Goal: Transaction & Acquisition: Purchase product/service

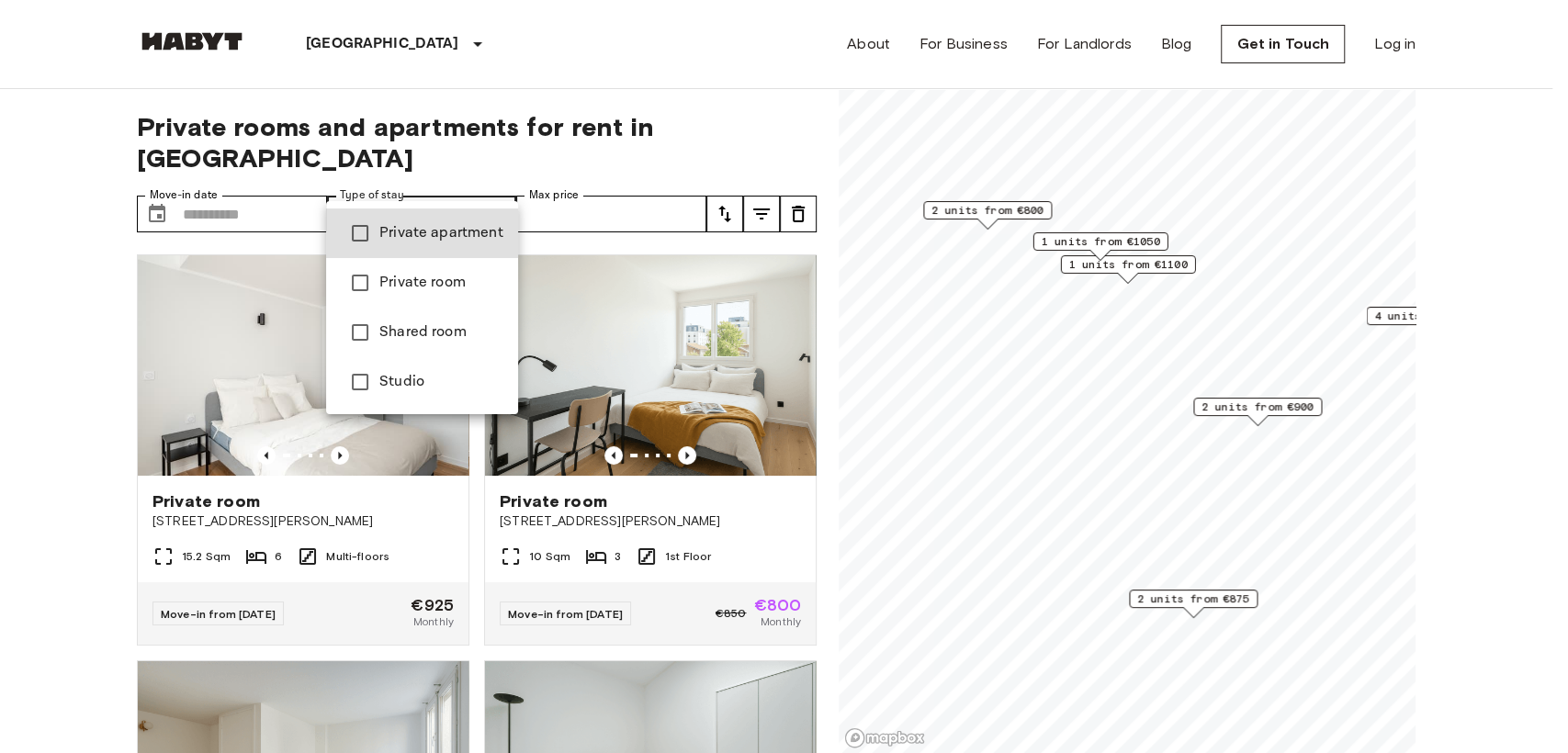
click at [427, 281] on span "Private room" at bounding box center [441, 283] width 124 height 22
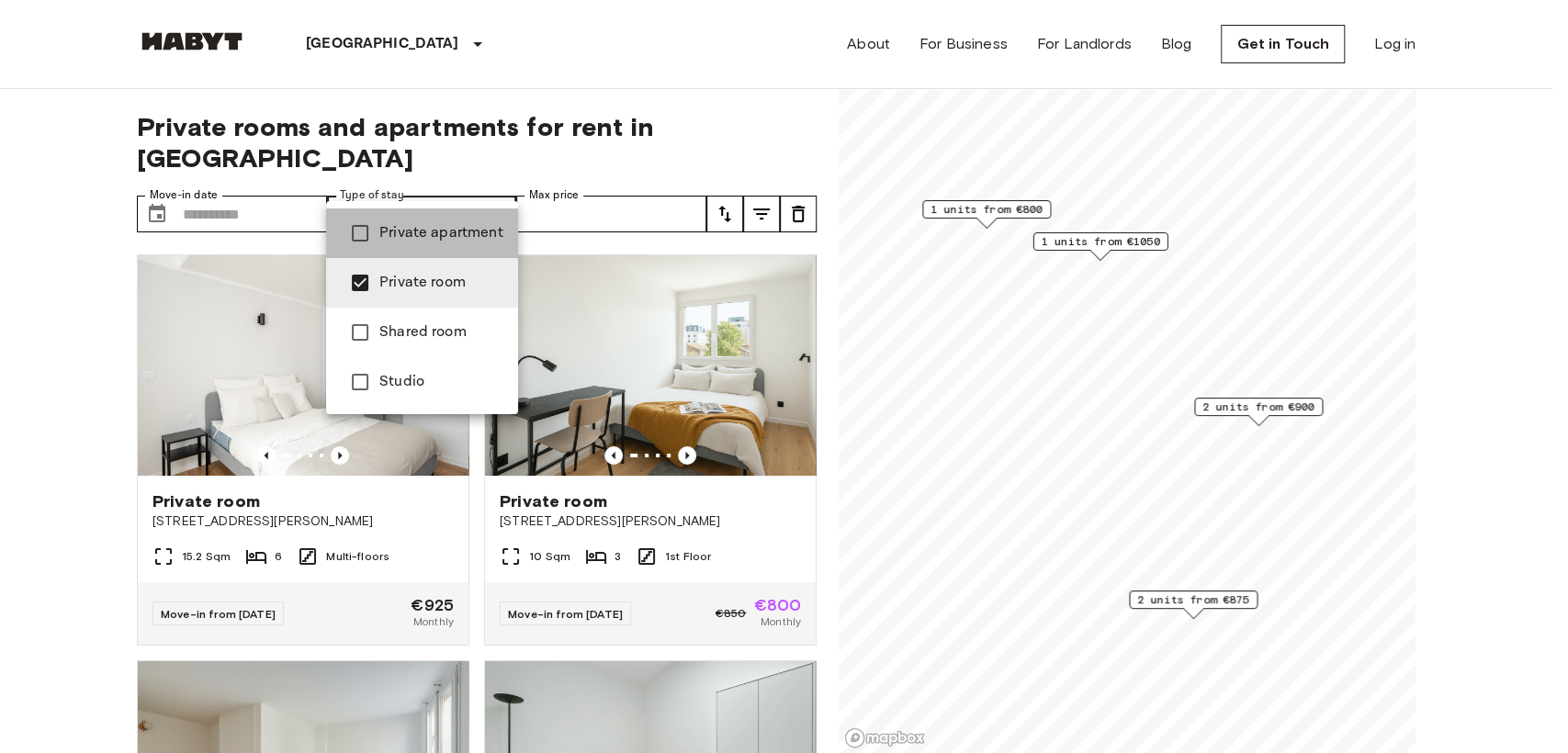
click at [427, 244] on li "Private apartment" at bounding box center [421, 233] width 192 height 50
type input "**********"
click at [467, 122] on div at bounding box center [784, 376] width 1568 height 753
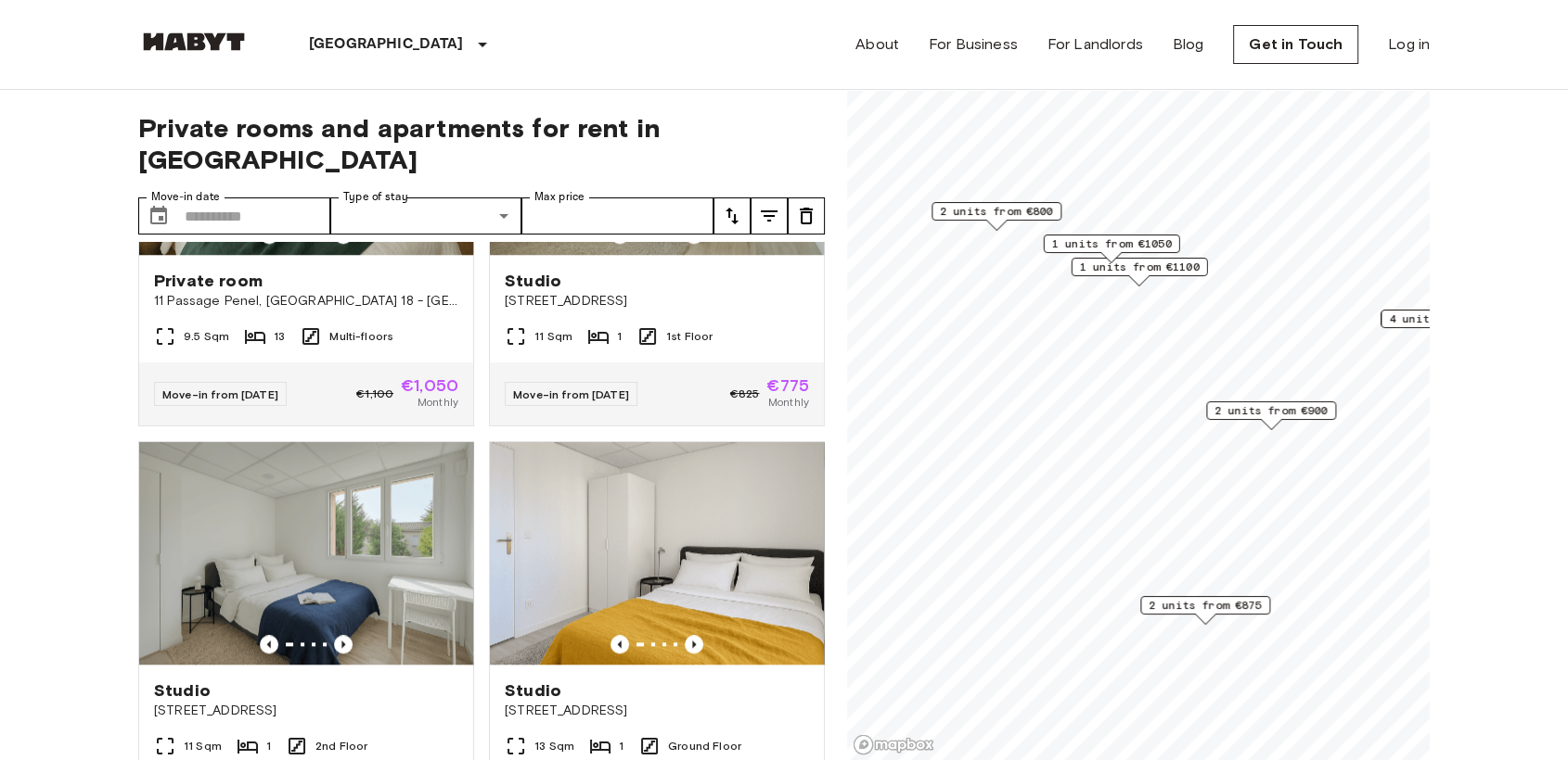
scroll to position [2023, 0]
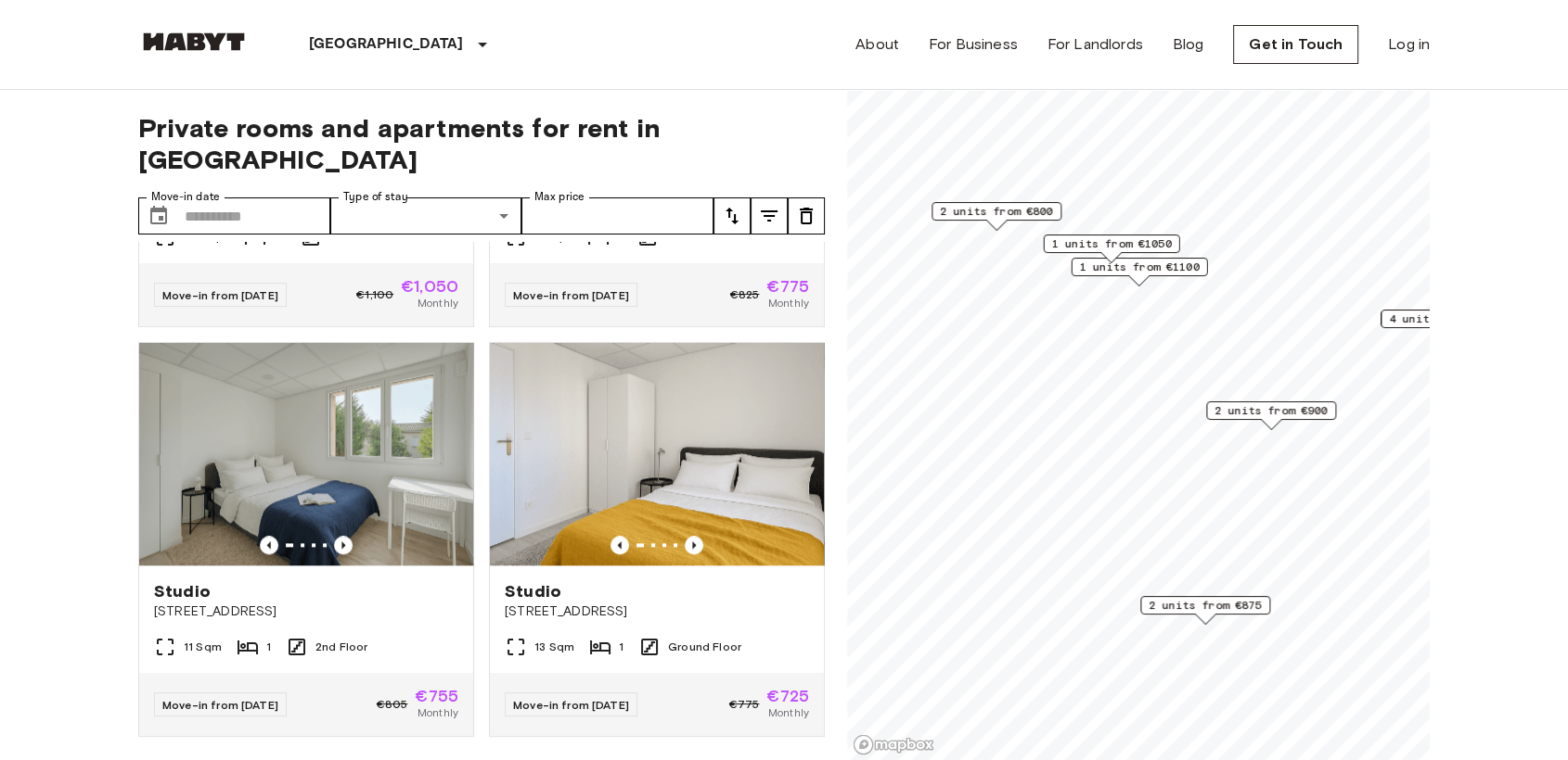
scroll to position [2023, 0]
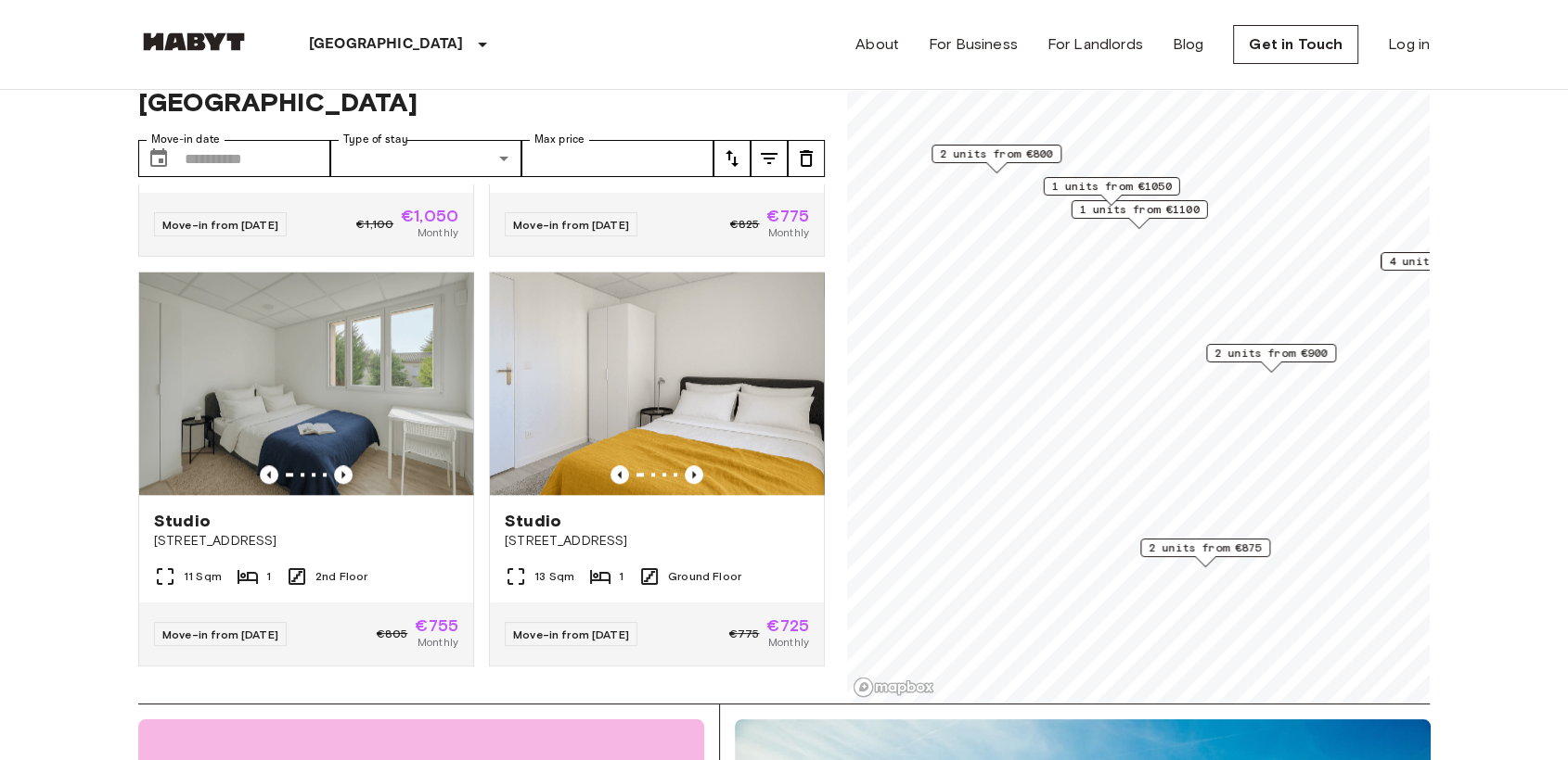
scroll to position [61, 0]
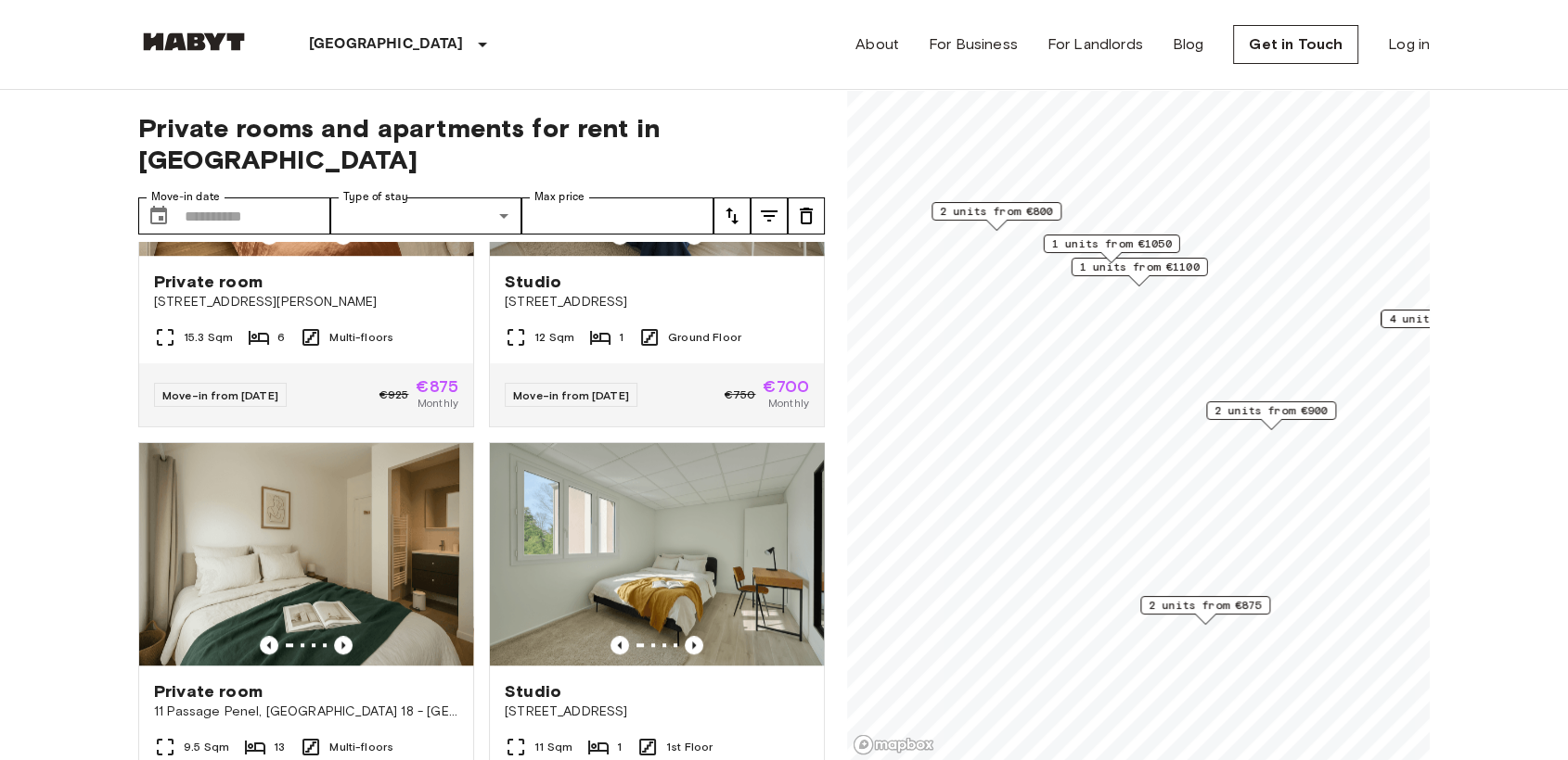
scroll to position [1431, 0]
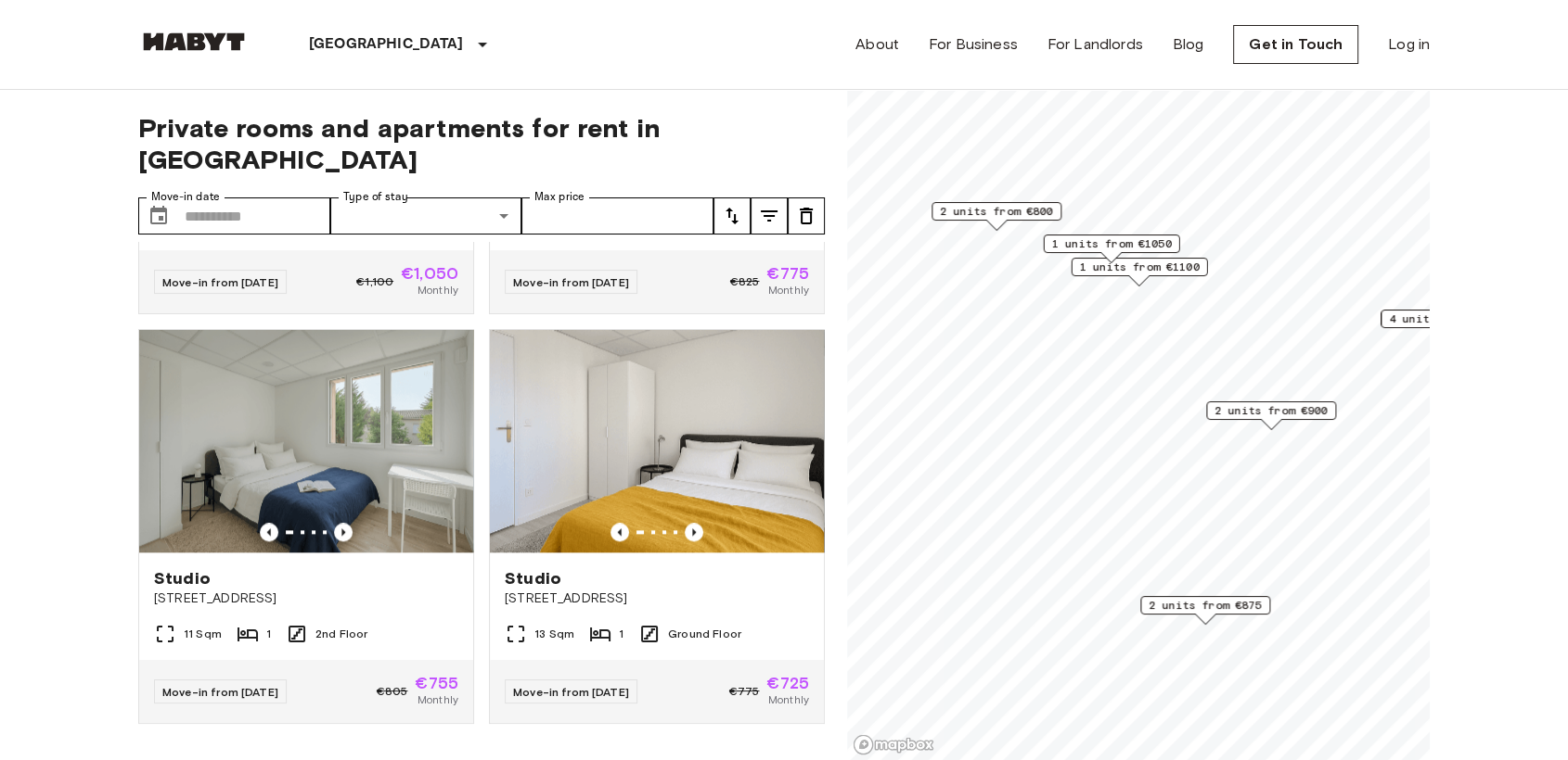
scroll to position [2023, 0]
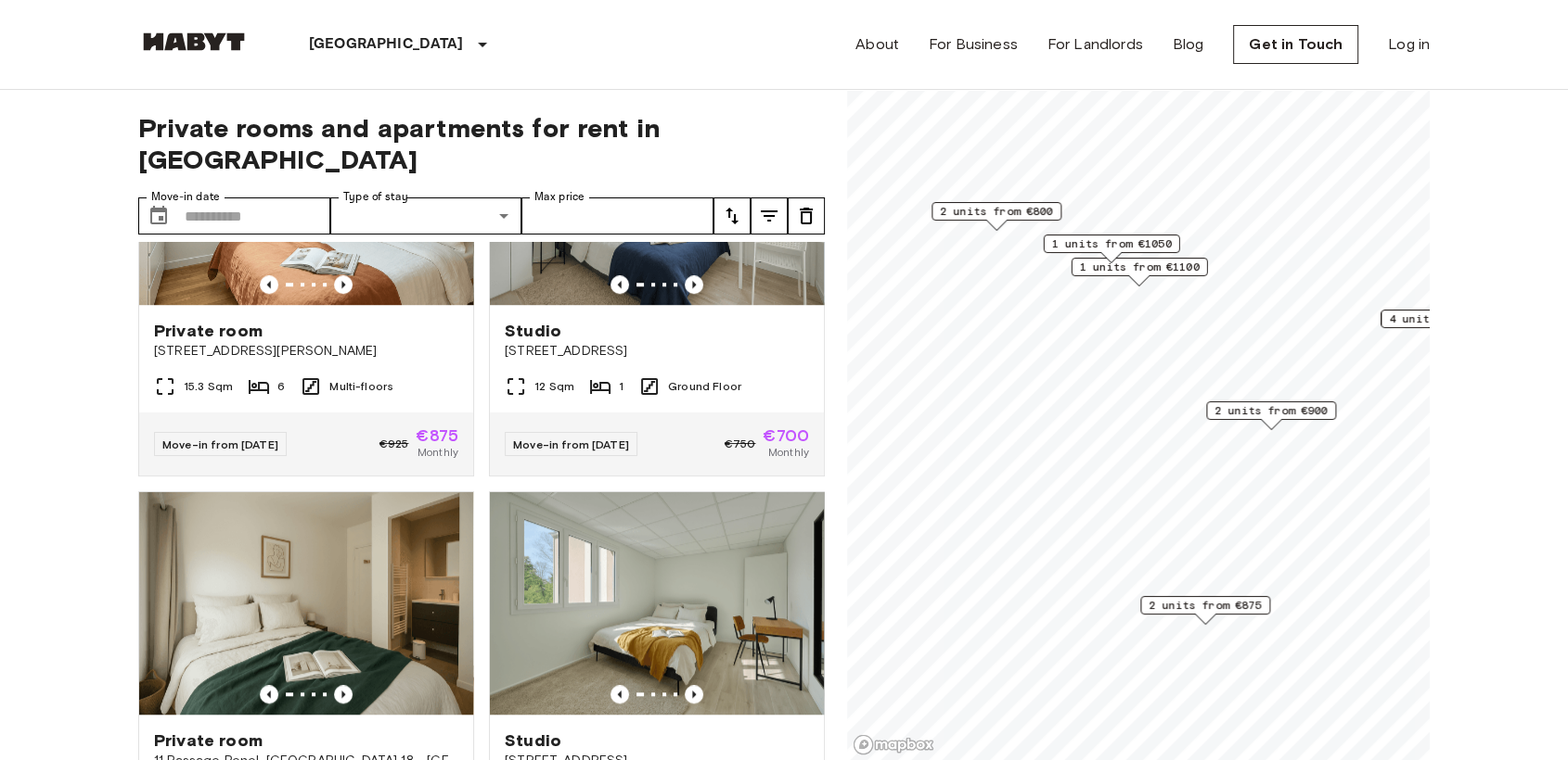
scroll to position [1395, 0]
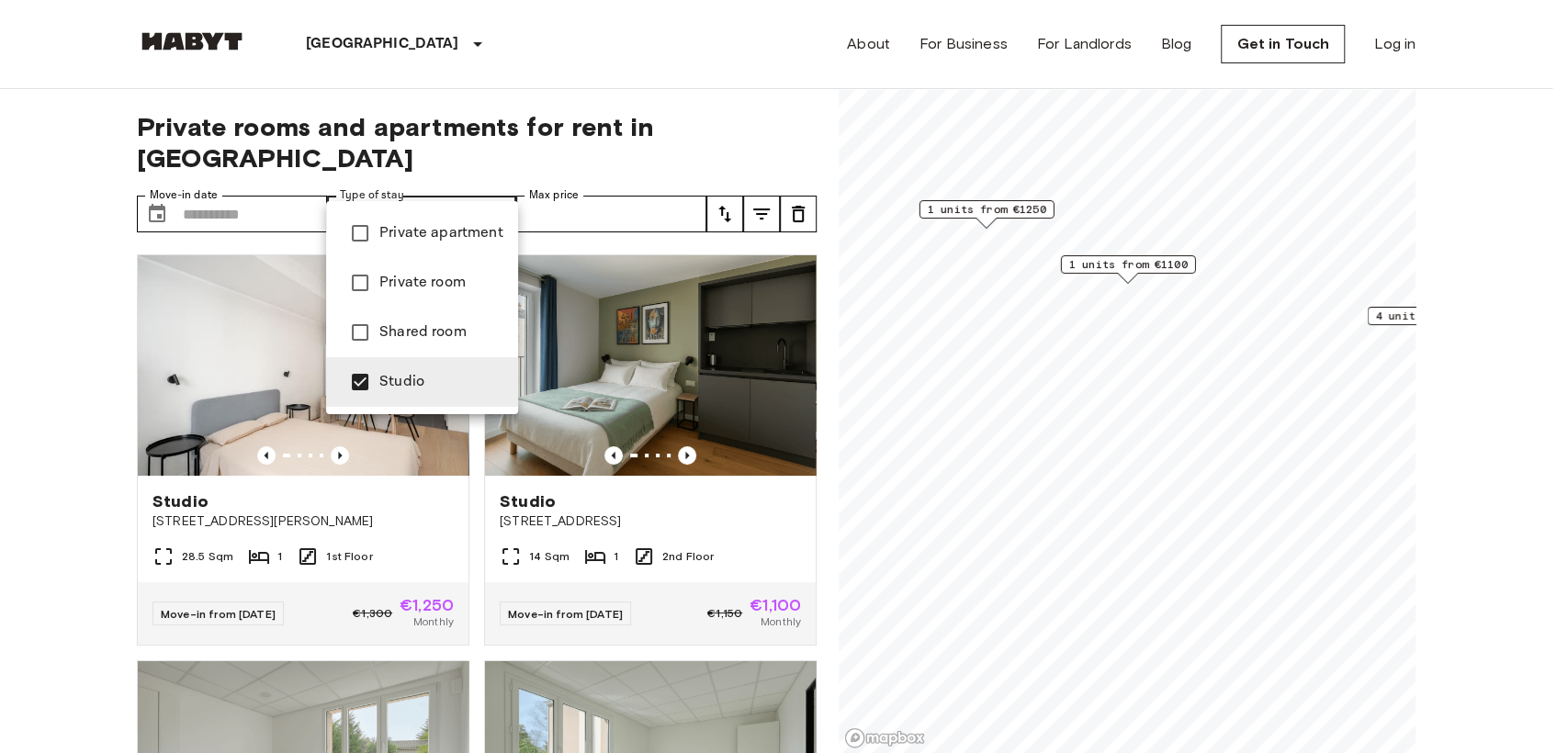
click at [501, 78] on div at bounding box center [784, 376] width 1568 height 753
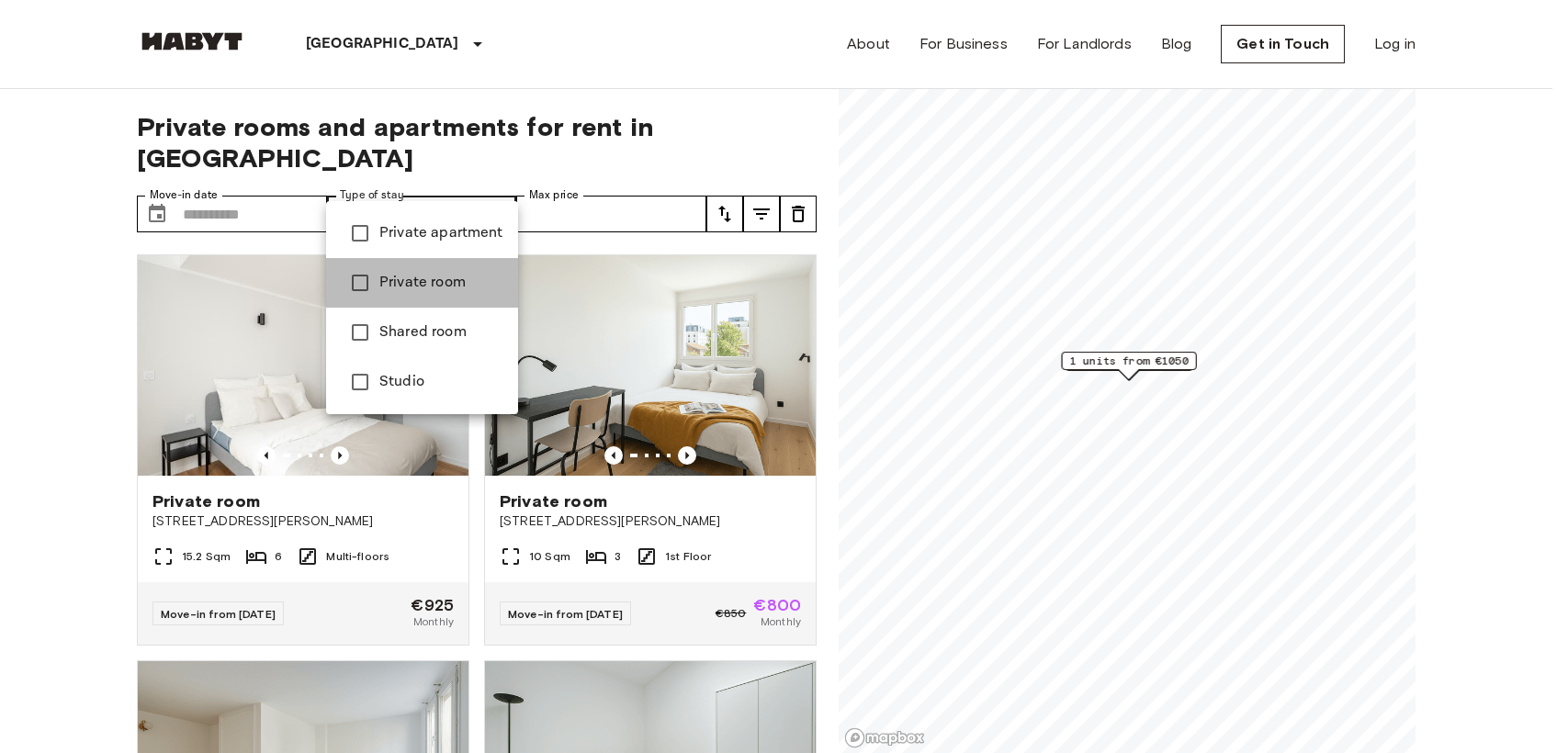
click at [426, 275] on span "Private room" at bounding box center [441, 283] width 124 height 22
type input "**********"
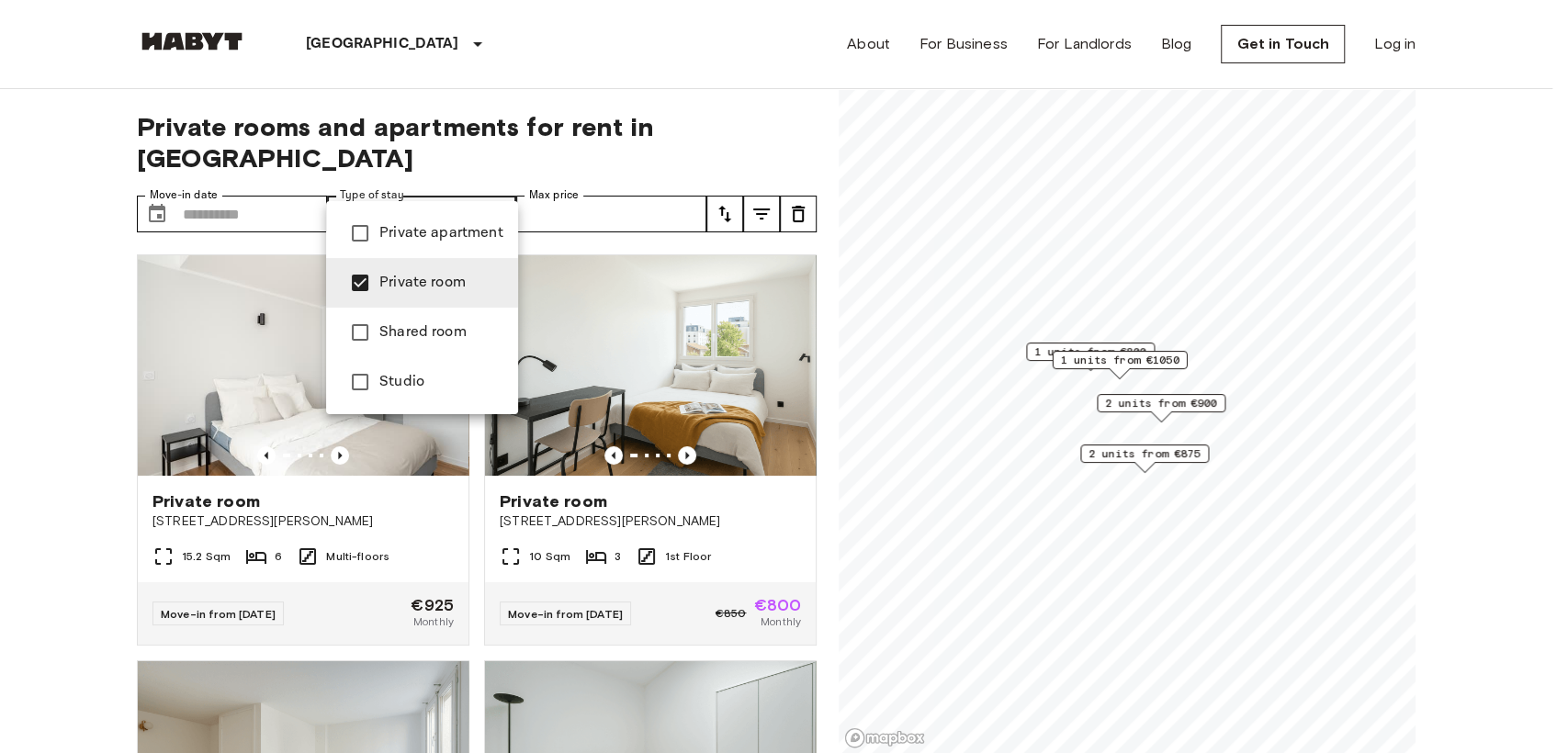
click at [5, 380] on div at bounding box center [784, 376] width 1568 height 753
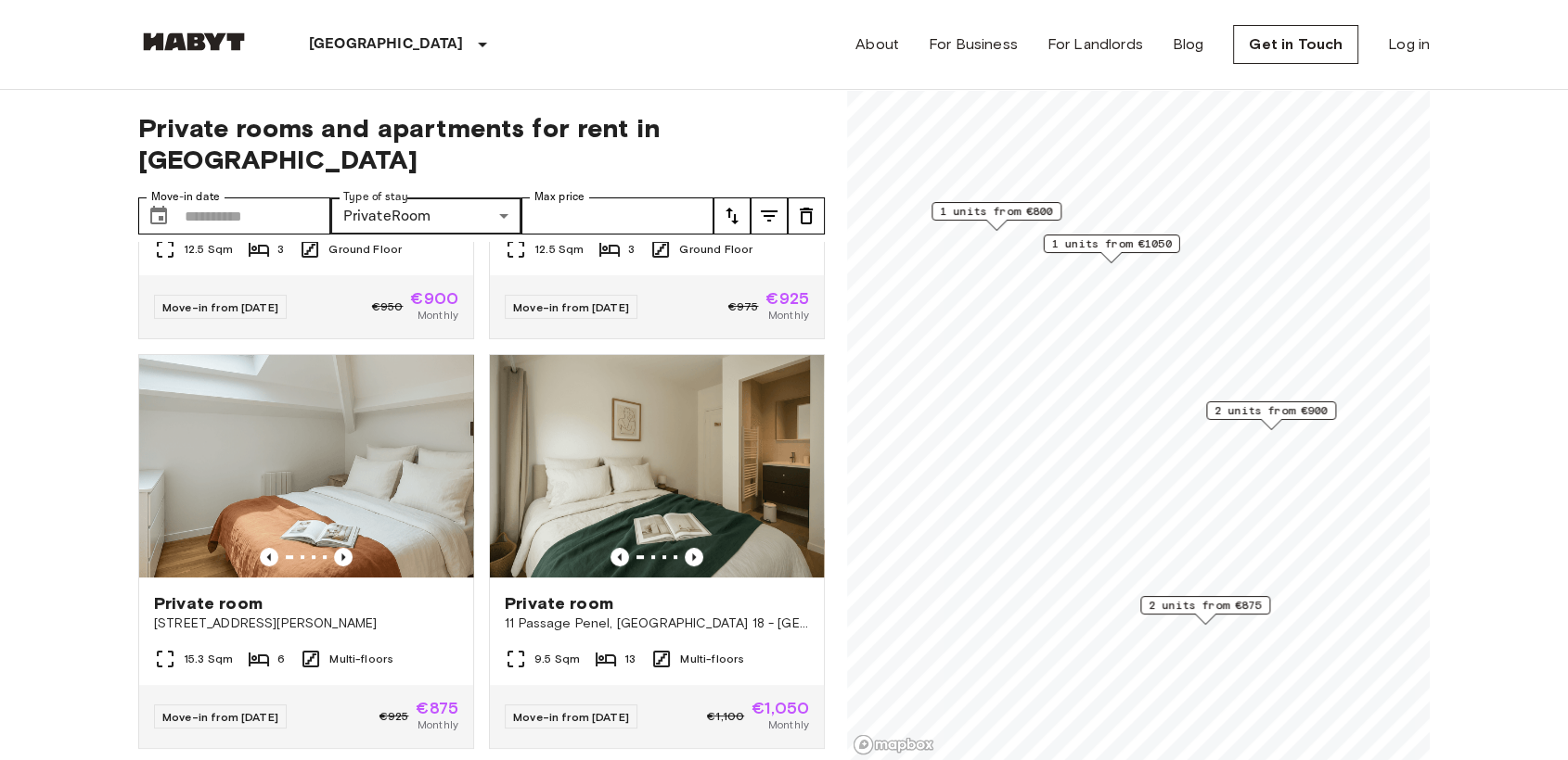
scroll to position [762, 0]
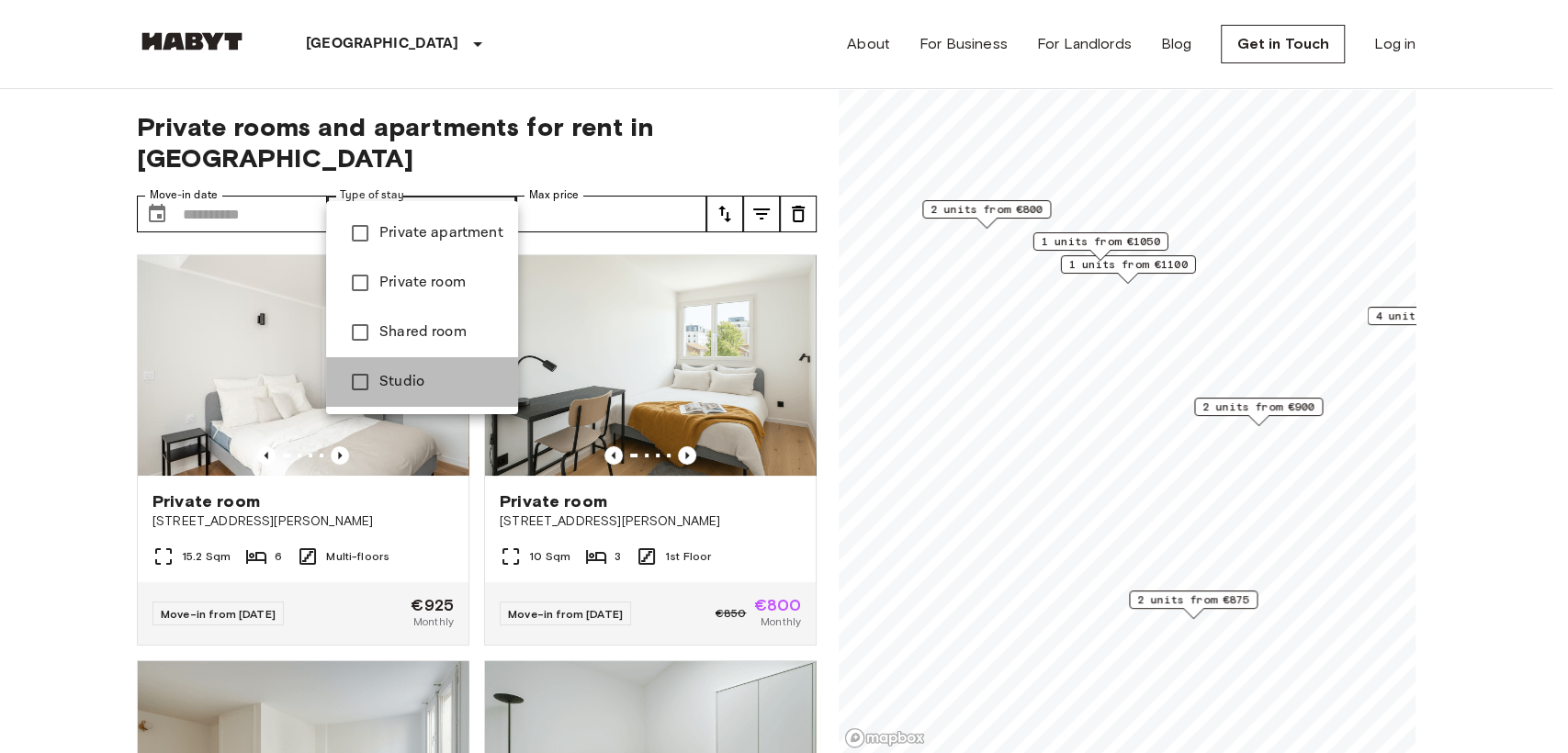
click at [402, 376] on span "Studio" at bounding box center [441, 382] width 124 height 22
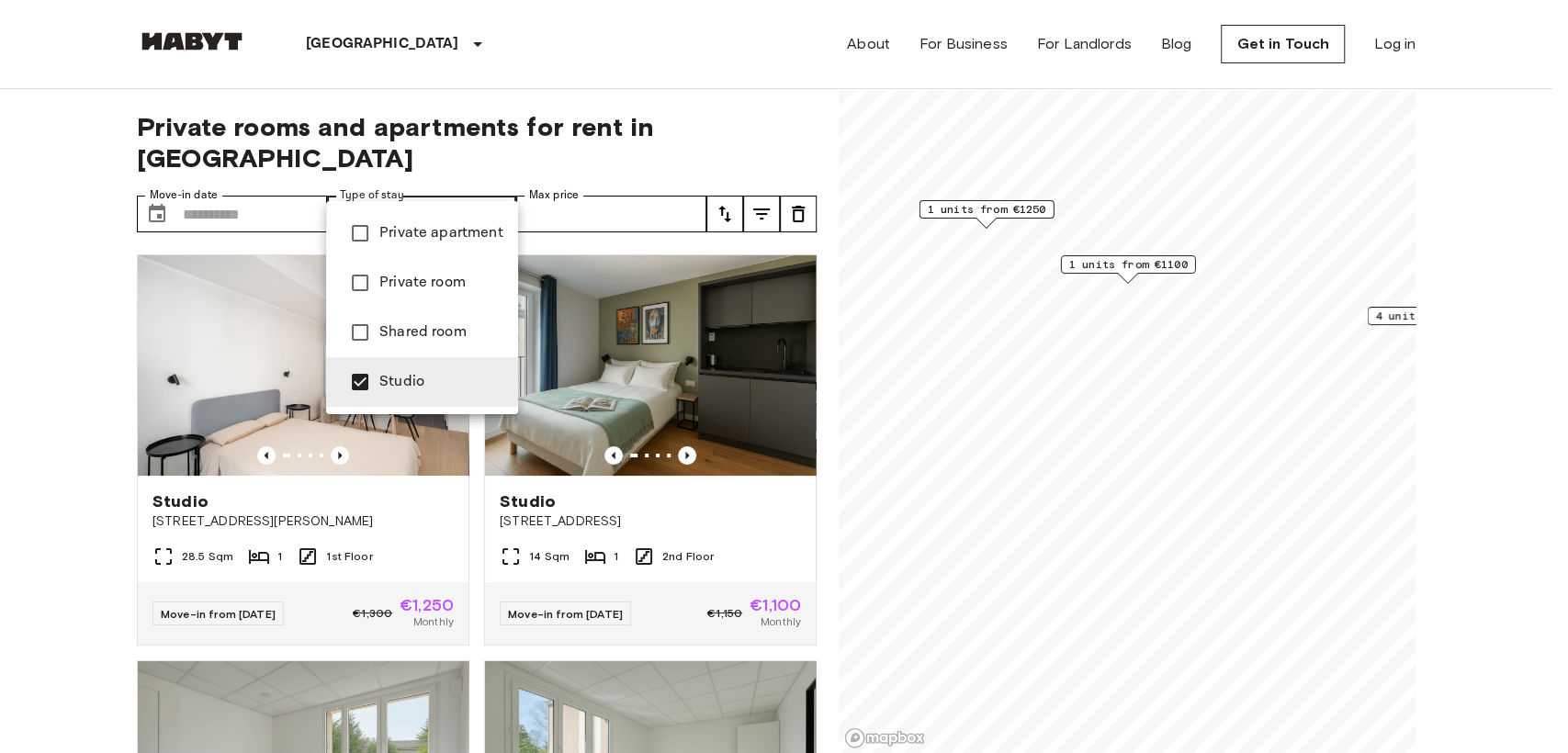
click at [582, 99] on div at bounding box center [784, 376] width 1568 height 753
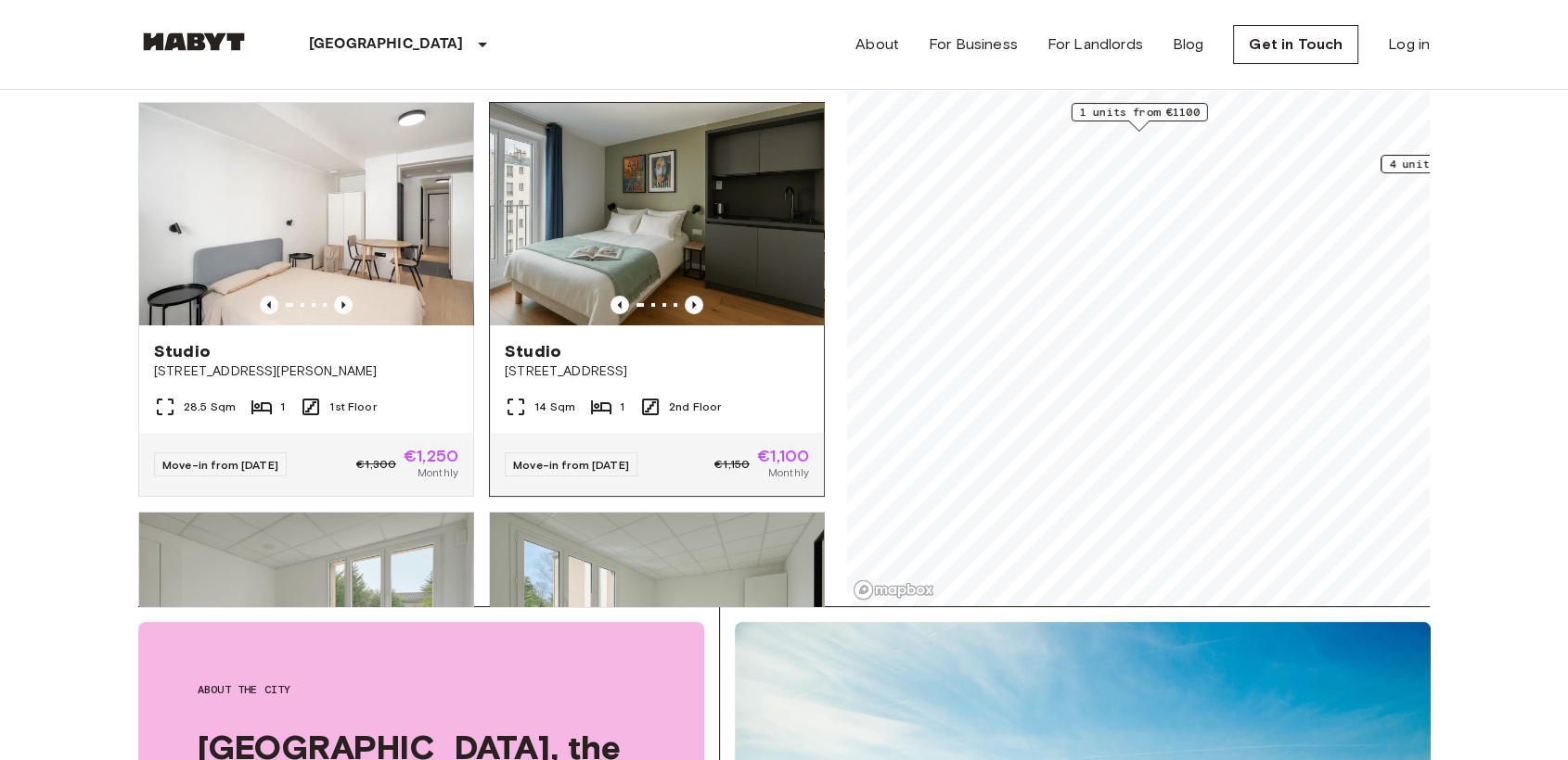
click at [792, 211] on img at bounding box center [657, 213] width 334 height 222
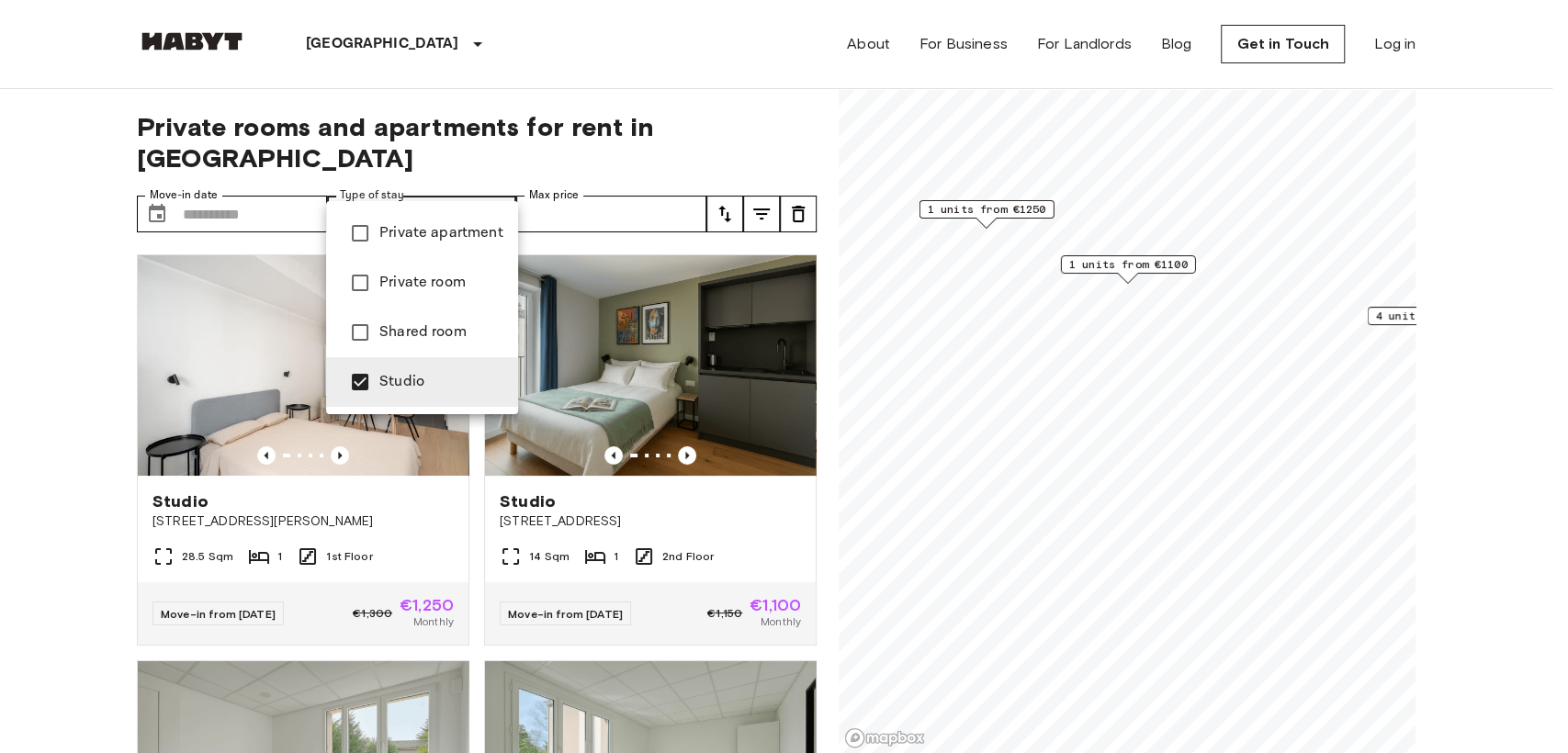
click at [413, 276] on span "Private room" at bounding box center [441, 283] width 124 height 22
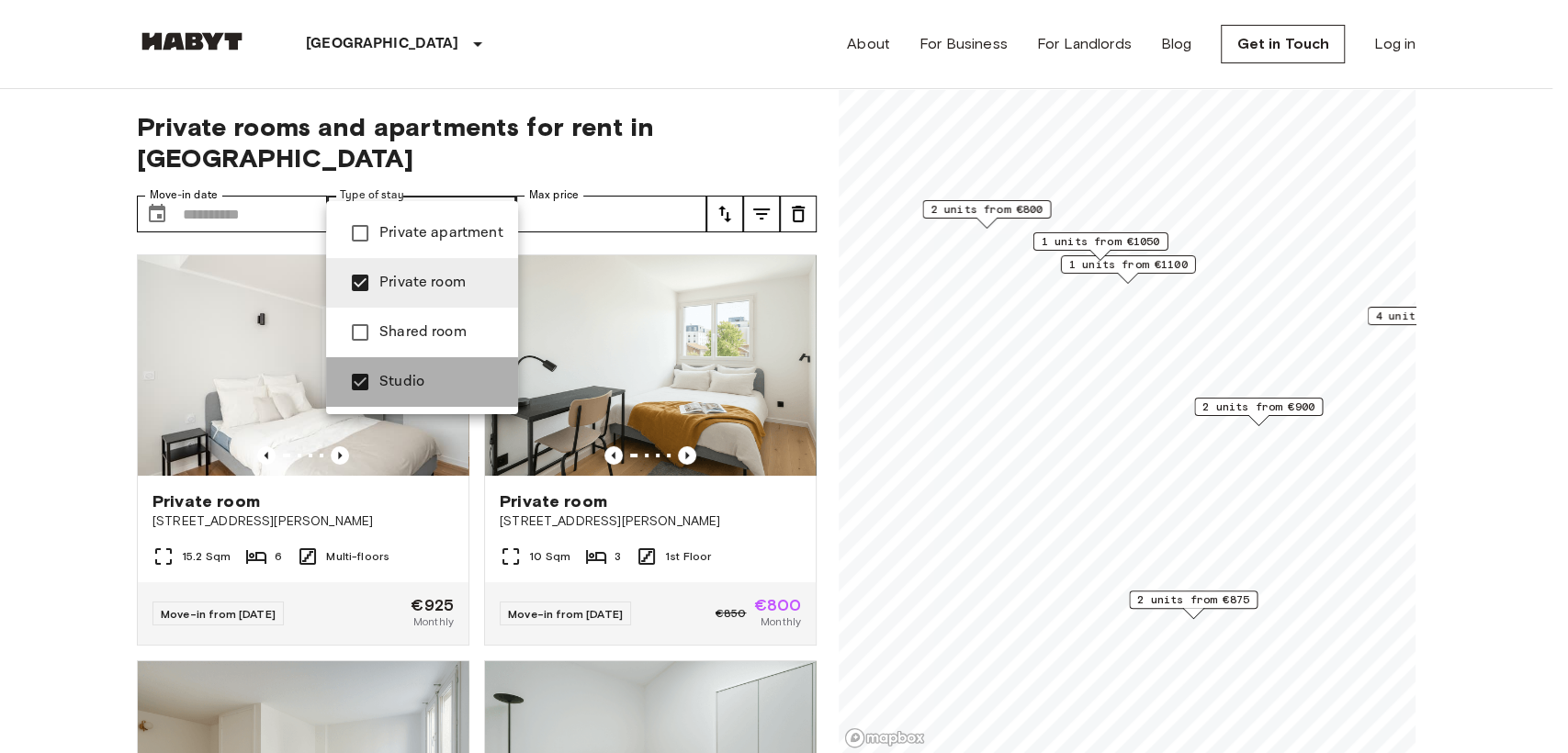
click at [380, 381] on span "Studio" at bounding box center [441, 382] width 124 height 22
type input "**********"
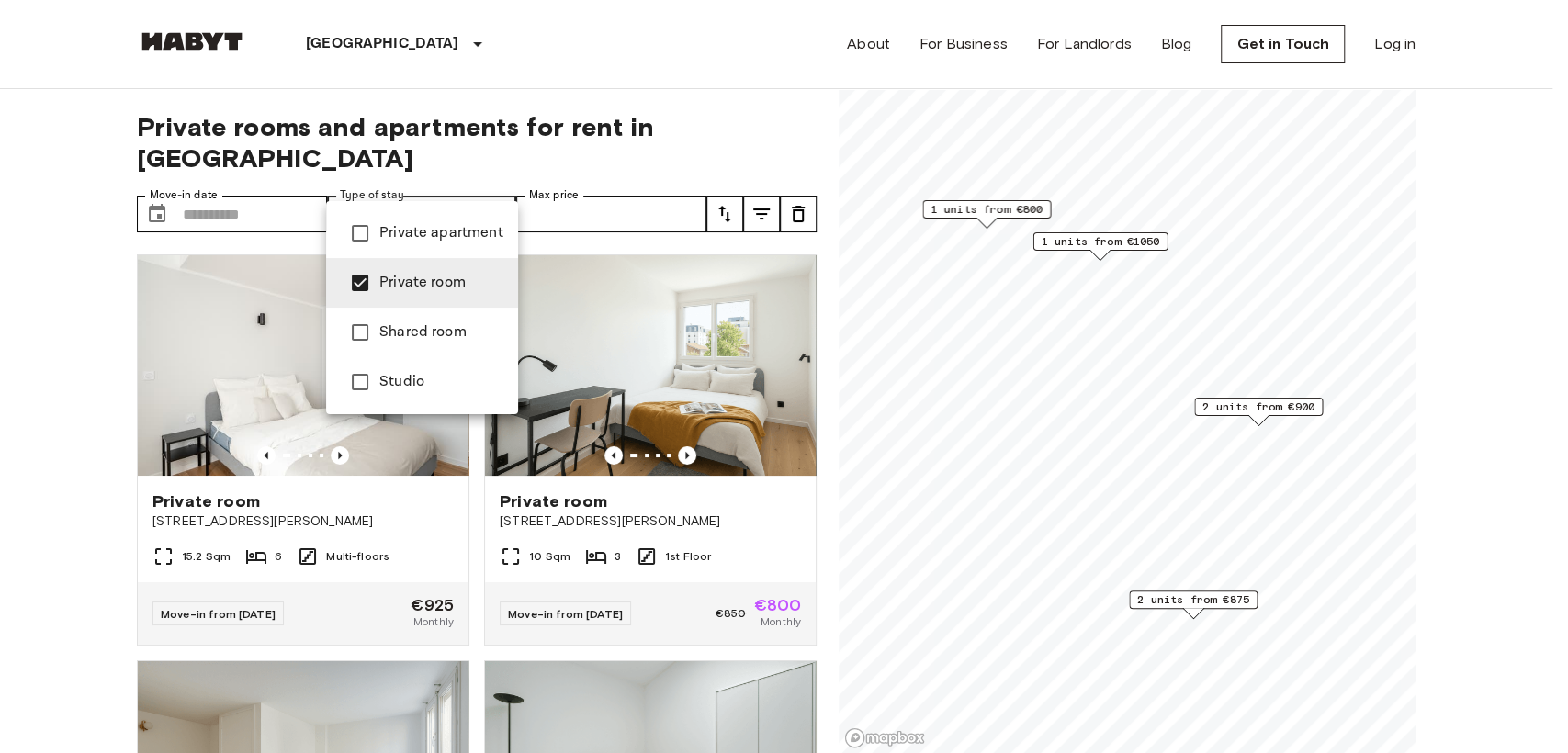
click at [606, 135] on div at bounding box center [784, 376] width 1568 height 753
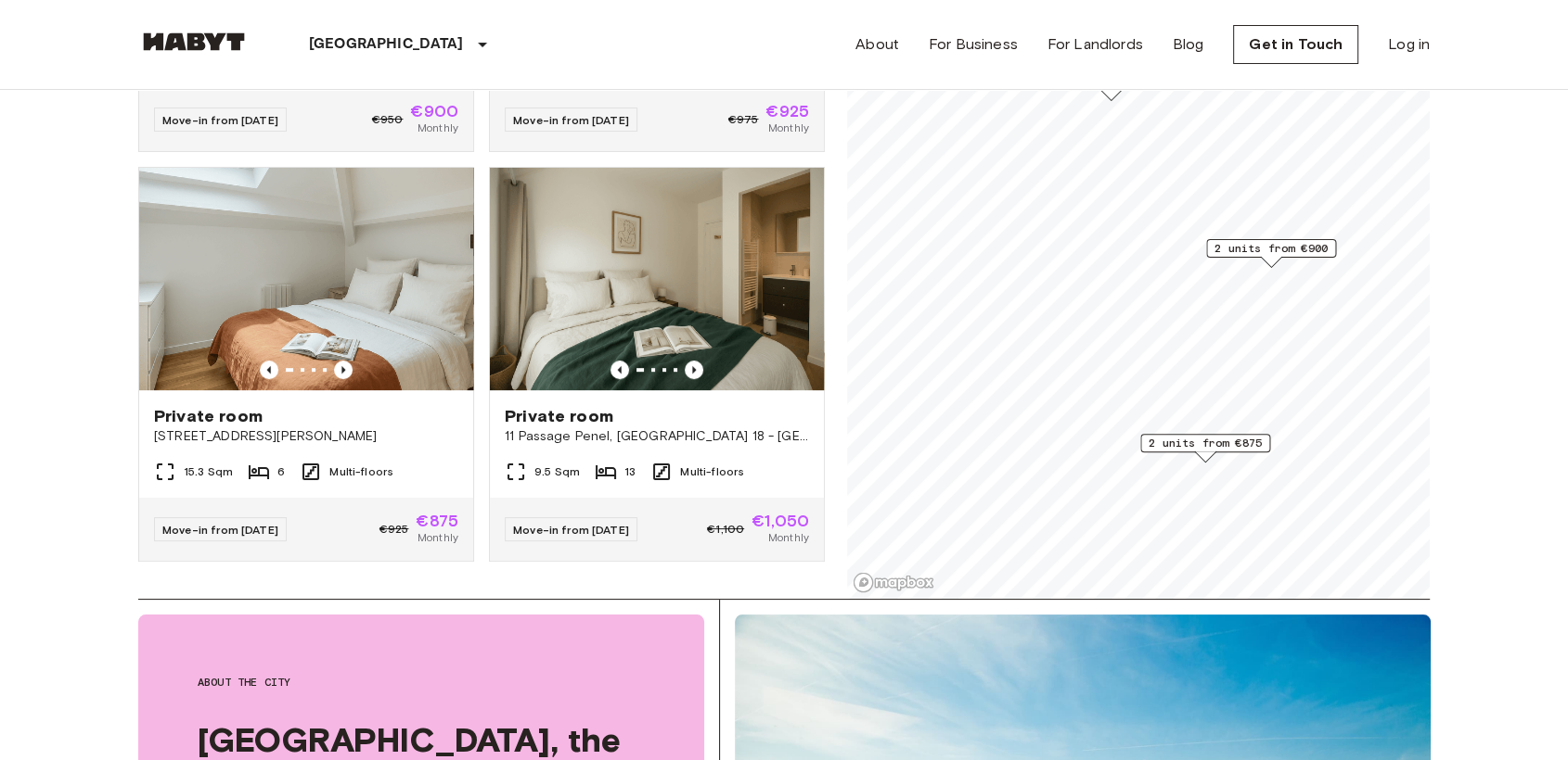
scroll to position [164, 0]
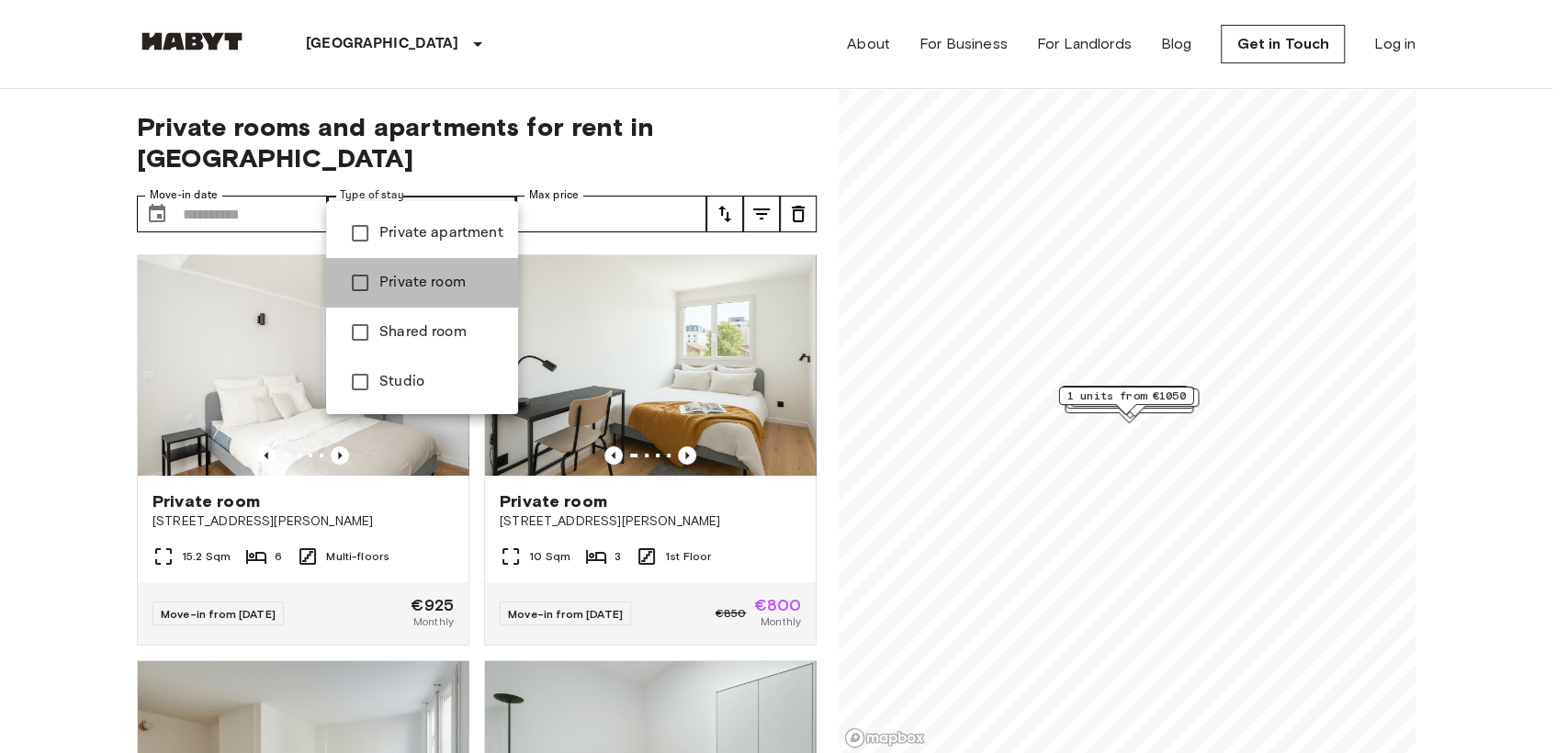
click at [414, 268] on li "Private room" at bounding box center [421, 283] width 192 height 50
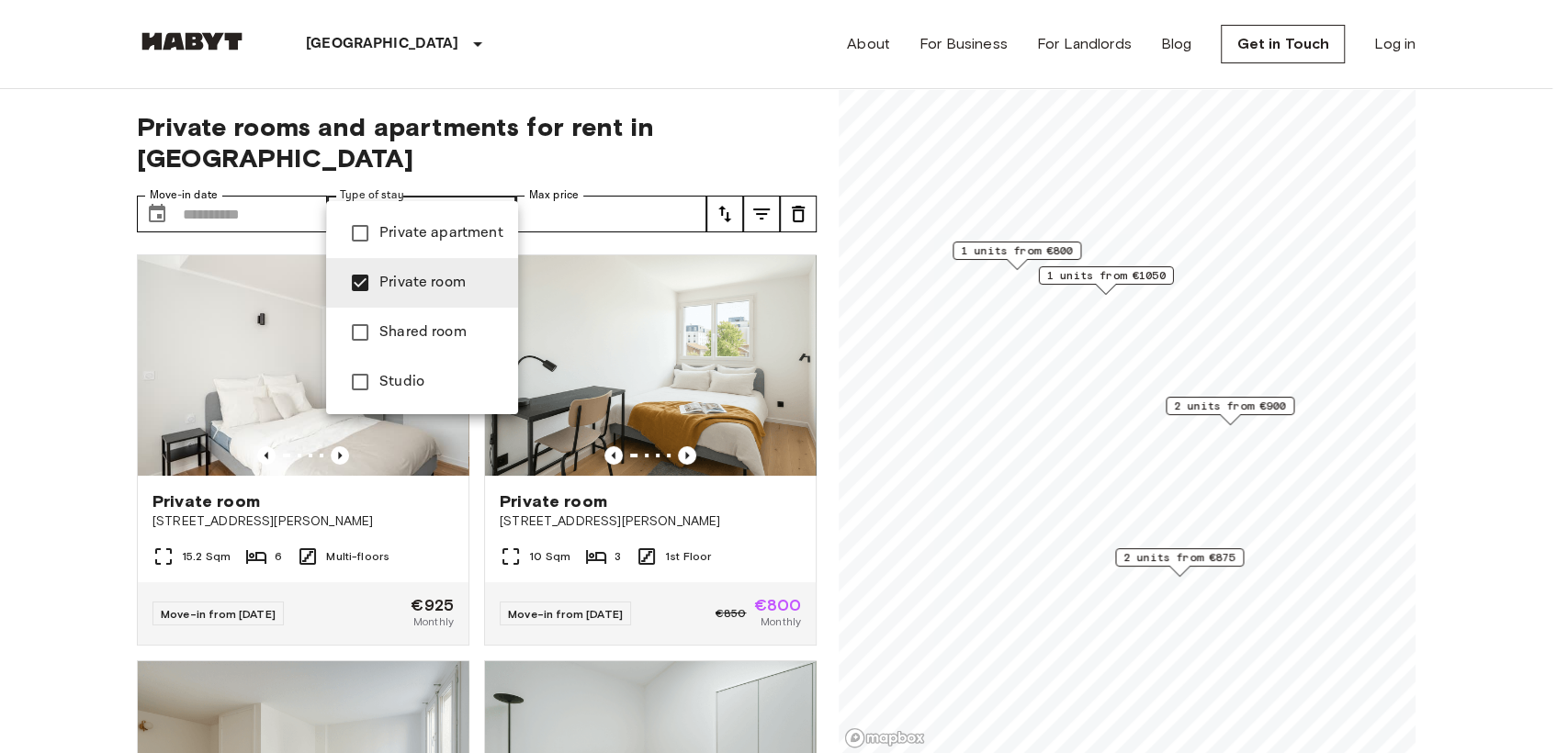
click at [443, 112] on div at bounding box center [784, 376] width 1568 height 753
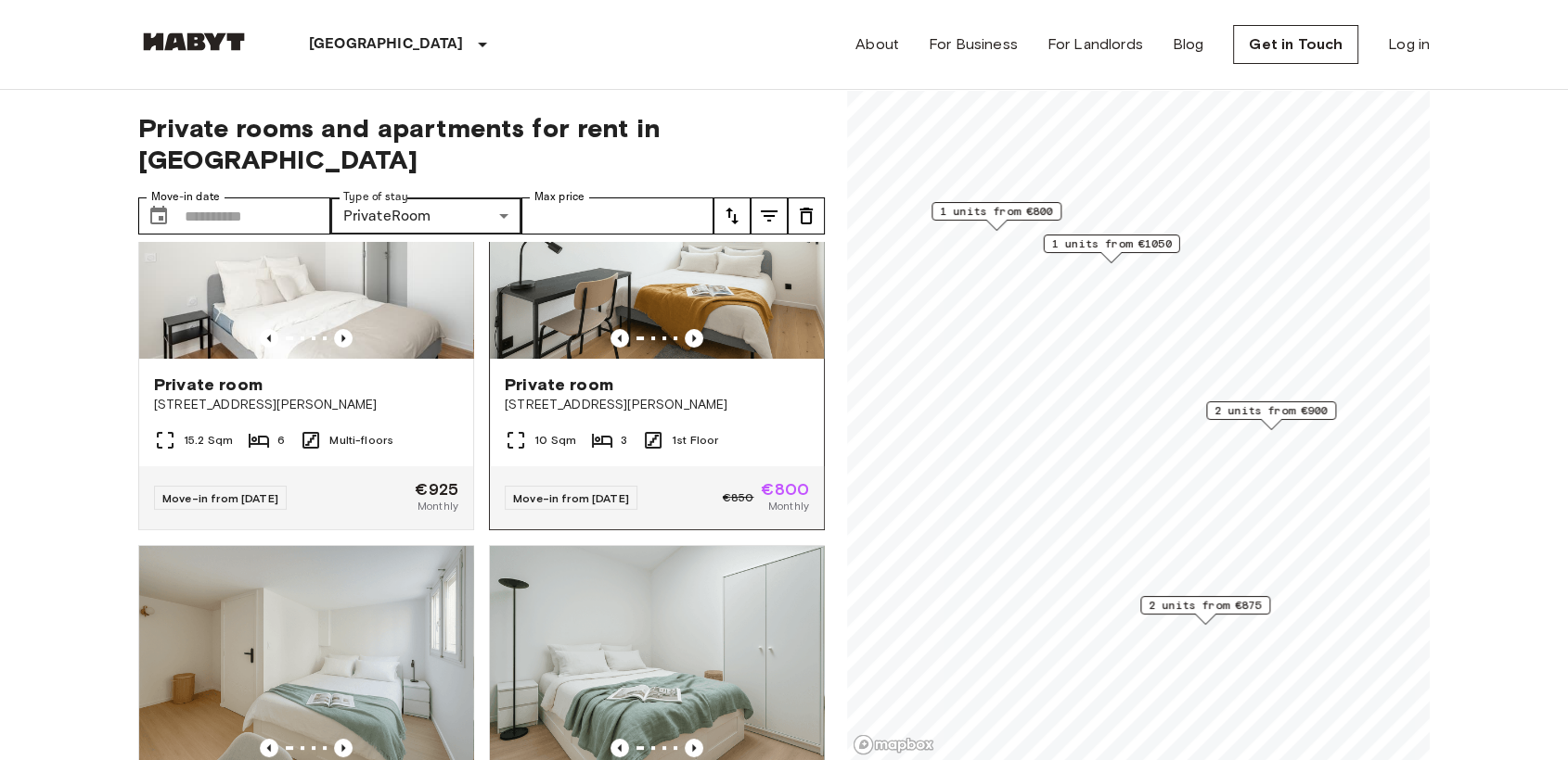
scroll to position [123, 0]
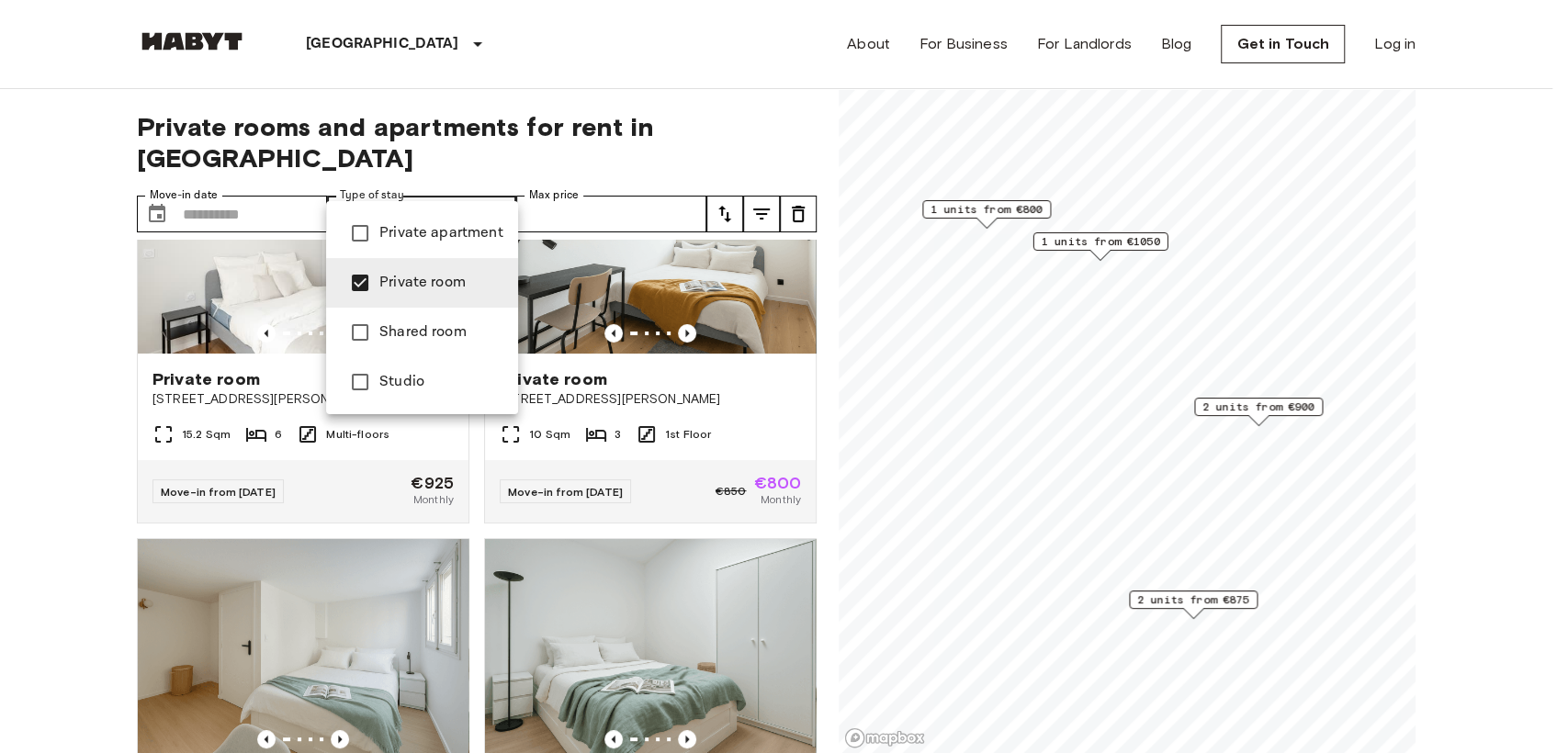
click at [439, 229] on span "Private apartment" at bounding box center [441, 233] width 124 height 22
click at [531, 57] on div at bounding box center [784, 376] width 1568 height 753
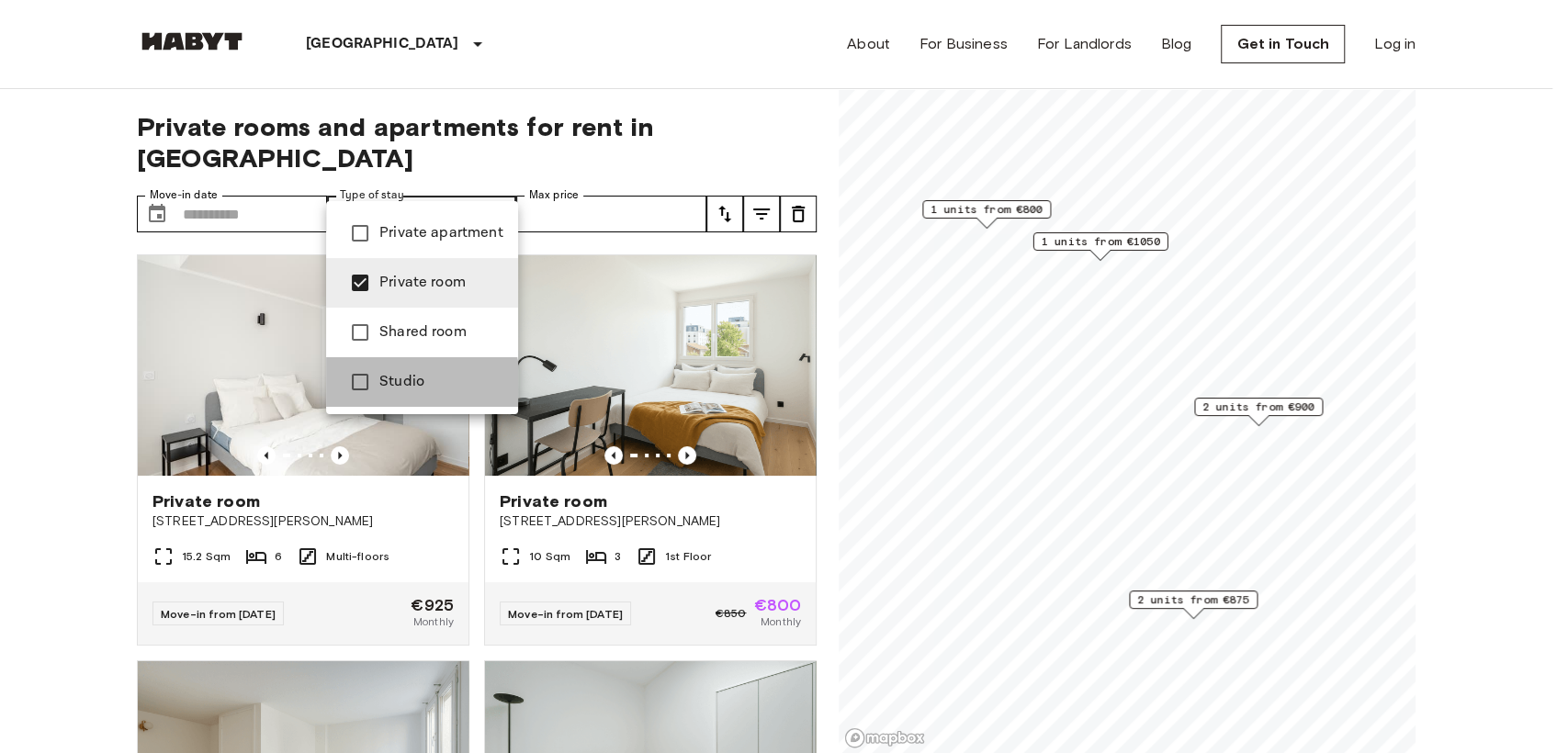
click at [381, 384] on span "Studio" at bounding box center [441, 382] width 124 height 22
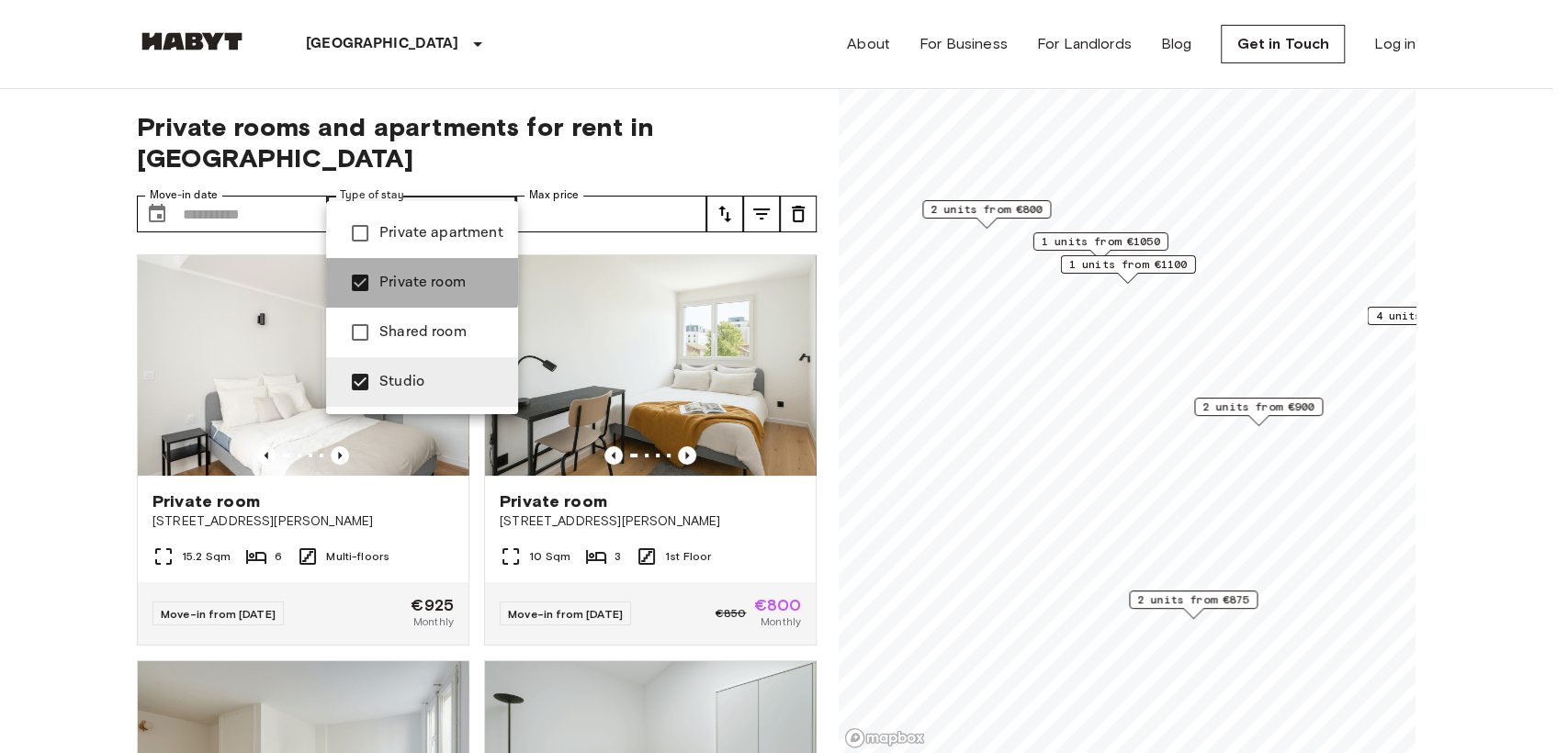
click at [404, 275] on span "Private room" at bounding box center [441, 283] width 124 height 22
type input "******"
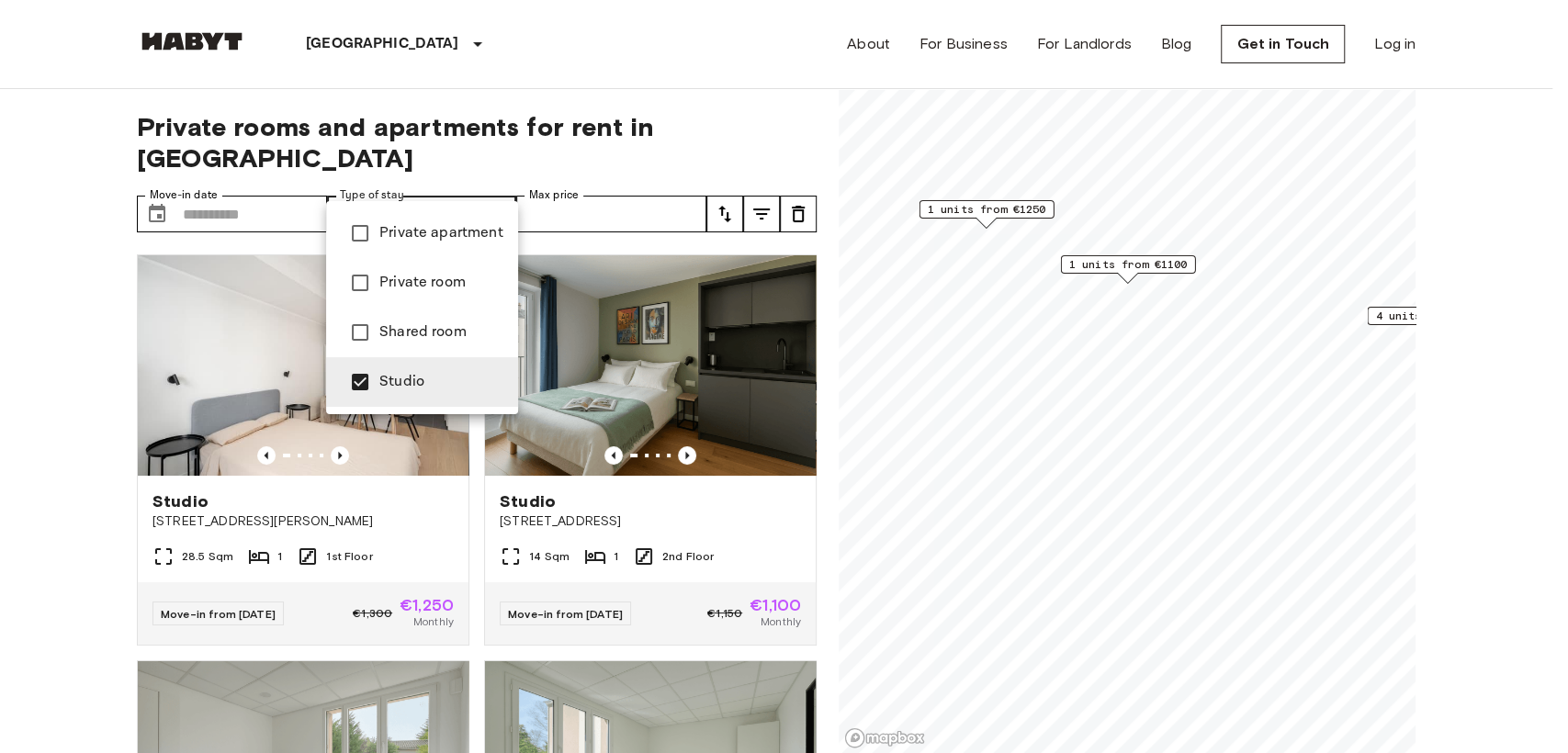
click at [470, 142] on div at bounding box center [784, 376] width 1568 height 753
